Goal: Task Accomplishment & Management: Manage account settings

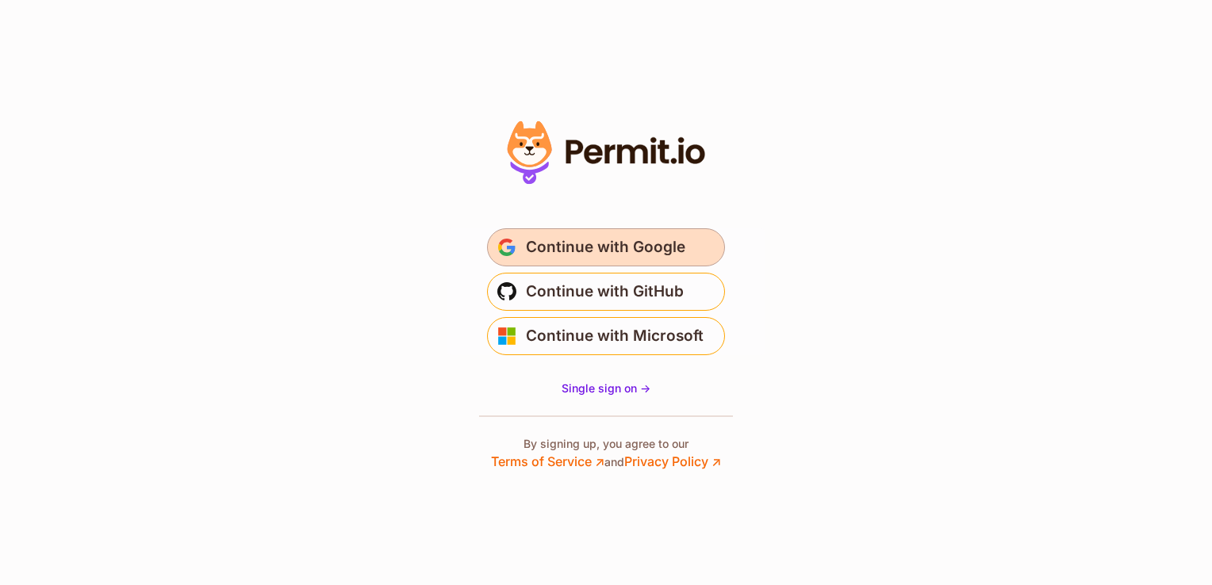
click at [615, 251] on span "Continue with Google" at bounding box center [605, 247] width 159 height 25
